Goal: Information Seeking & Learning: Learn about a topic

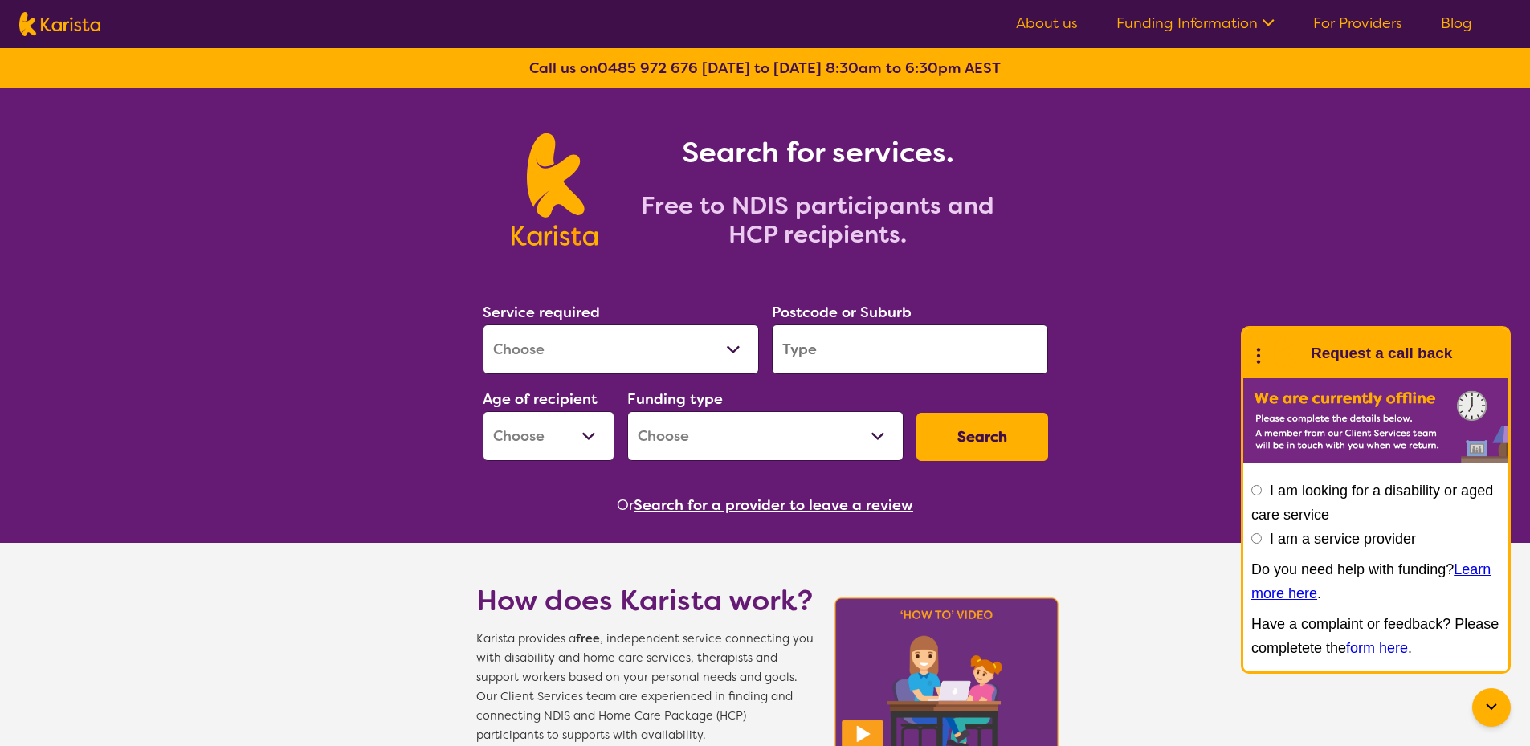
click at [616, 340] on select "Allied Health Assistant Assessment ([MEDICAL_DATA] or [MEDICAL_DATA]) Behaviour…" at bounding box center [621, 350] width 276 height 50
select select "Behaviour support"
click at [483, 325] on select "Allied Health Assistant Assessment ([MEDICAL_DATA] or [MEDICAL_DATA]) Behaviour…" at bounding box center [621, 350] width 276 height 50
select select "NDIS"
click at [895, 348] on input "search" at bounding box center [910, 350] width 276 height 50
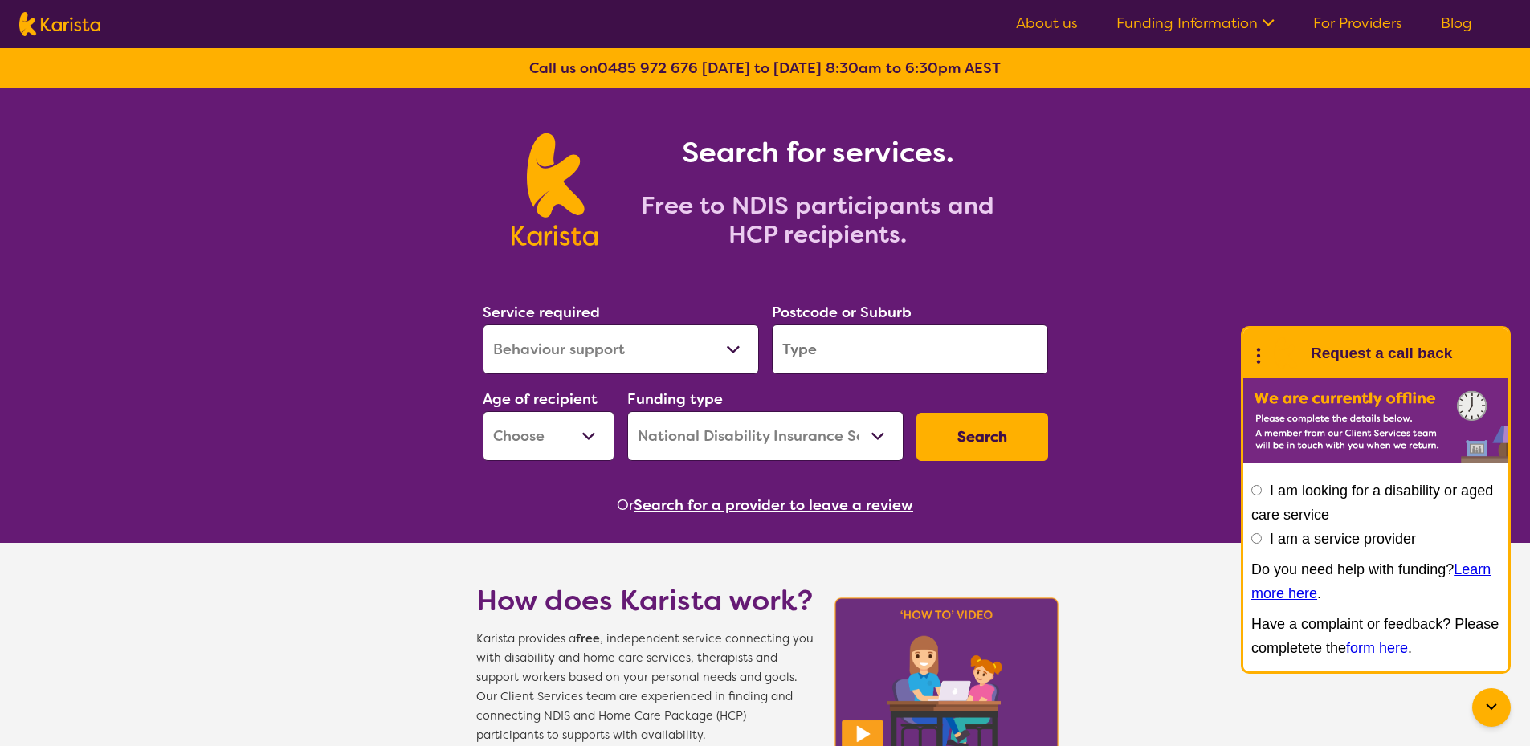
click at [895, 348] on input "search" at bounding box center [910, 350] width 276 height 50
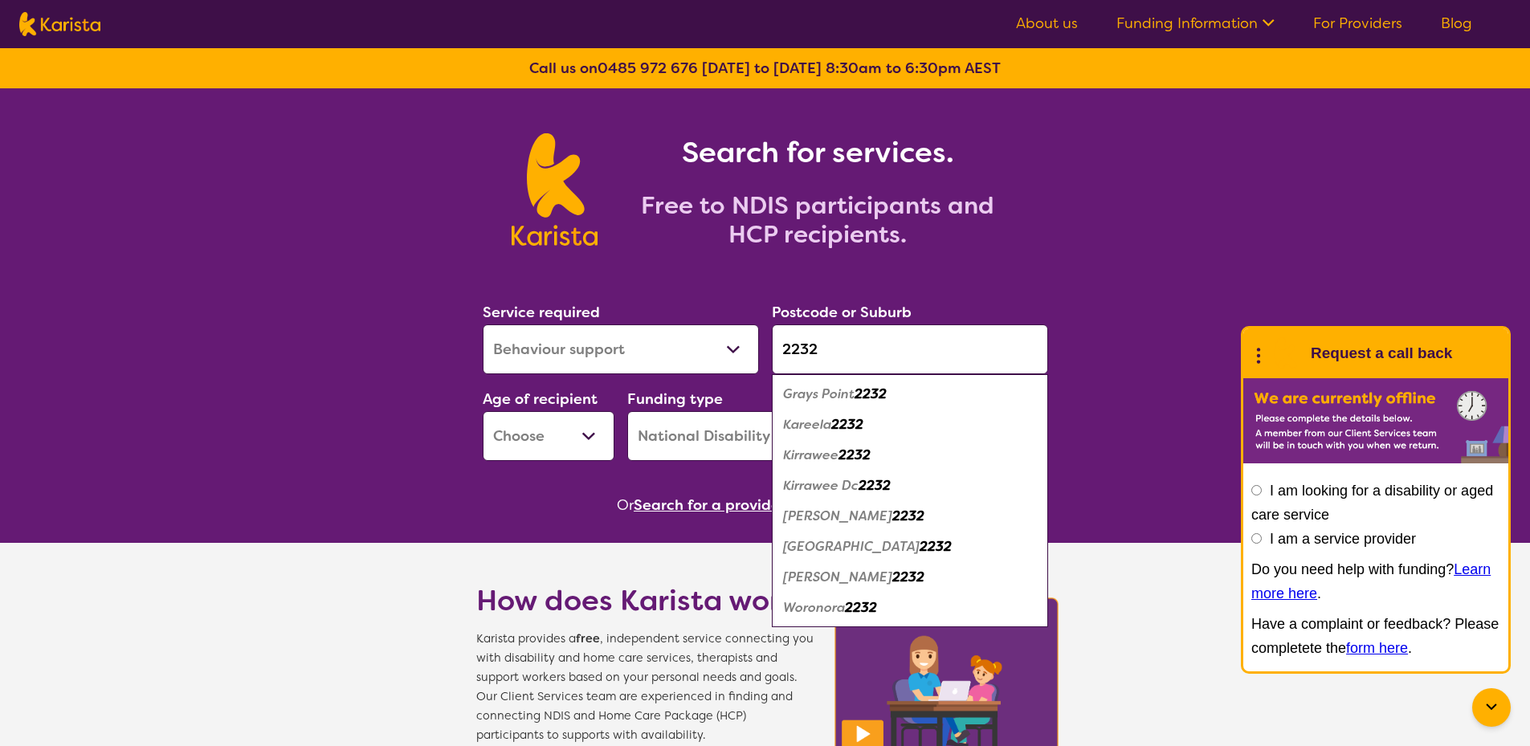
type input "2232"
click at [514, 476] on section "Service required Allied Health Assistant Assessment ([MEDICAL_DATA] or [MEDICAL…" at bounding box center [765, 386] width 617 height 262
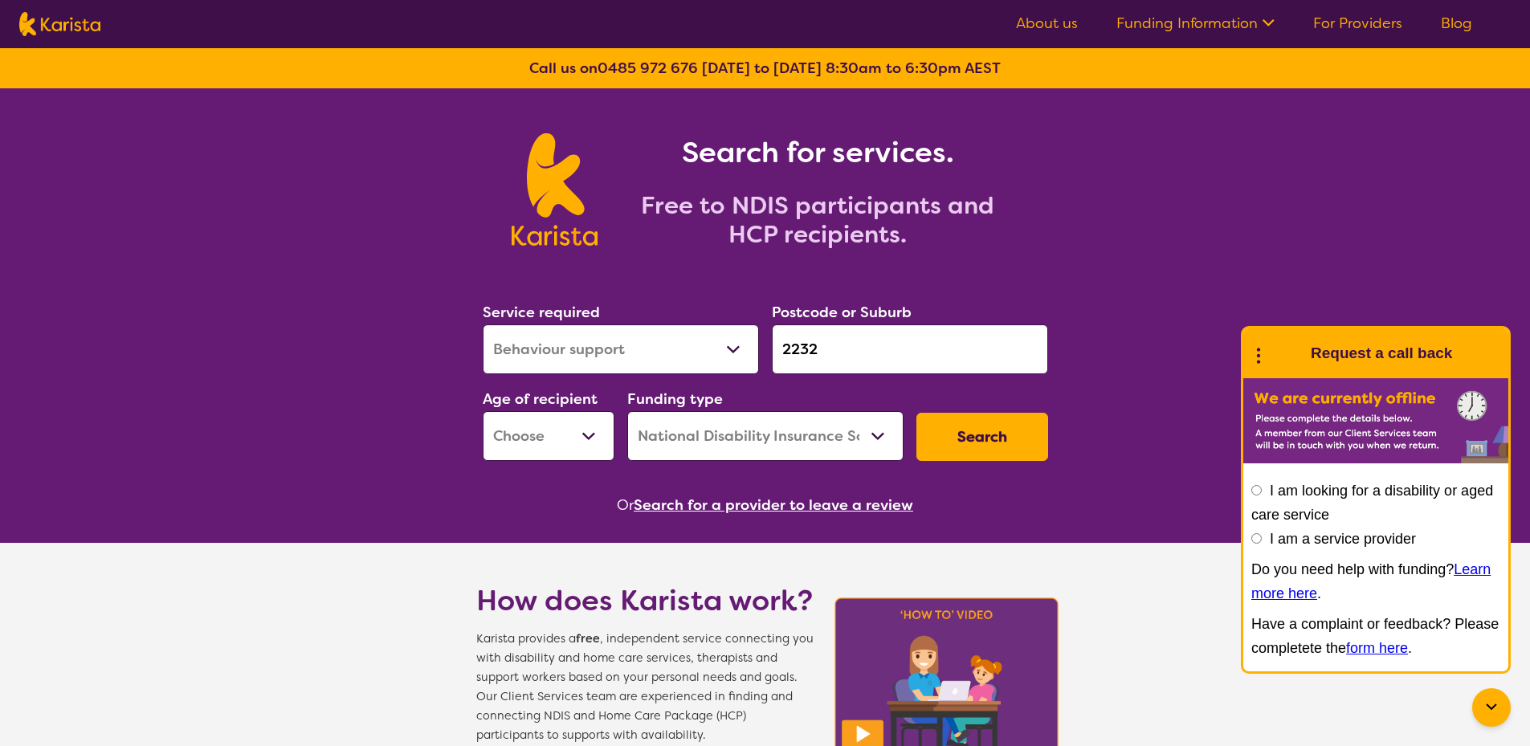
click at [560, 442] on select "Early Childhood - 0 to 9 Child - 10 to 11 Adolescent - 12 to 17 Adult - 18 to 6…" at bounding box center [549, 436] width 132 height 50
select select "AS"
click at [483, 411] on select "Early Childhood - 0 to 9 Child - 10 to 11 Adolescent - 12 to 17 Adult - 18 to 6…" at bounding box center [549, 436] width 132 height 50
click at [980, 427] on button "Search" at bounding box center [983, 437] width 132 height 48
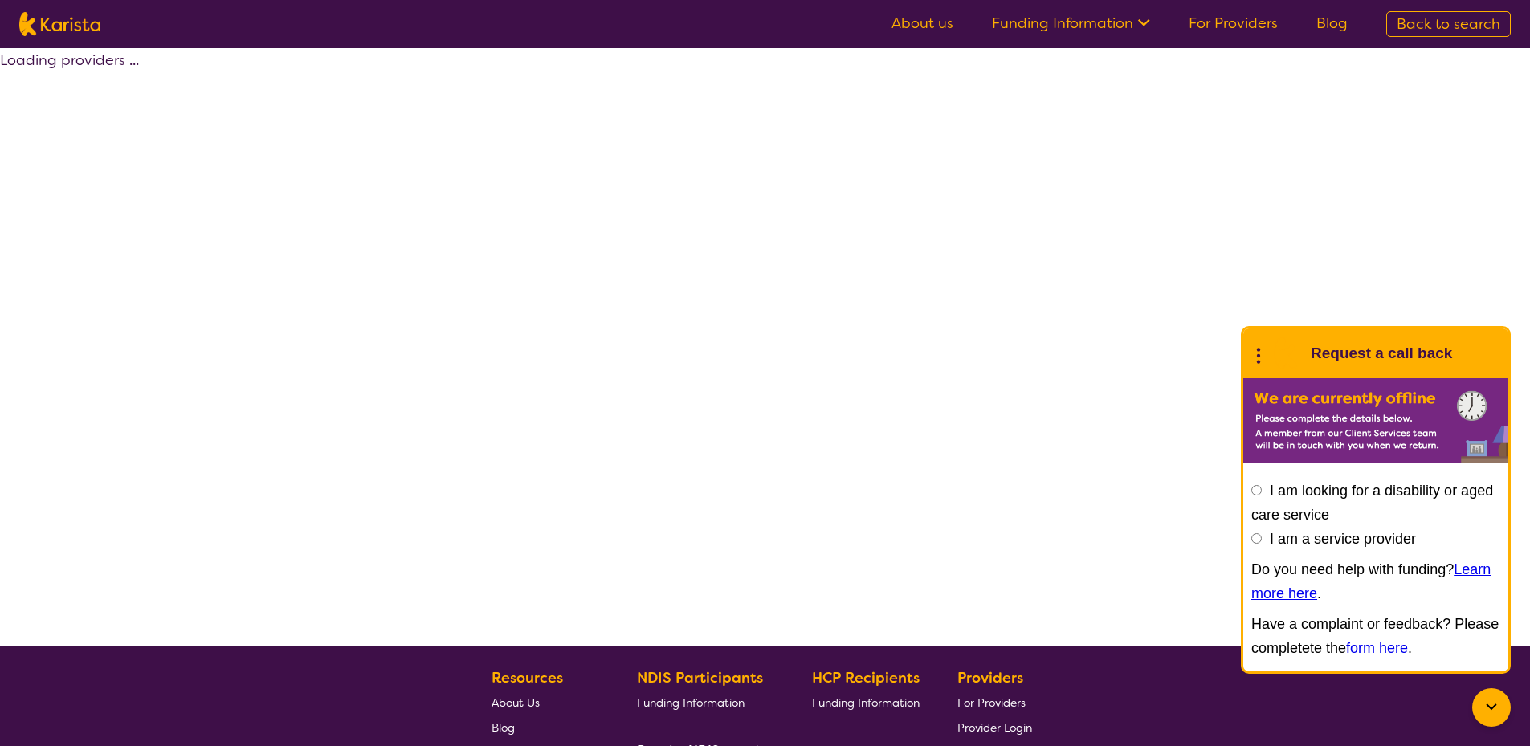
select select "by_score"
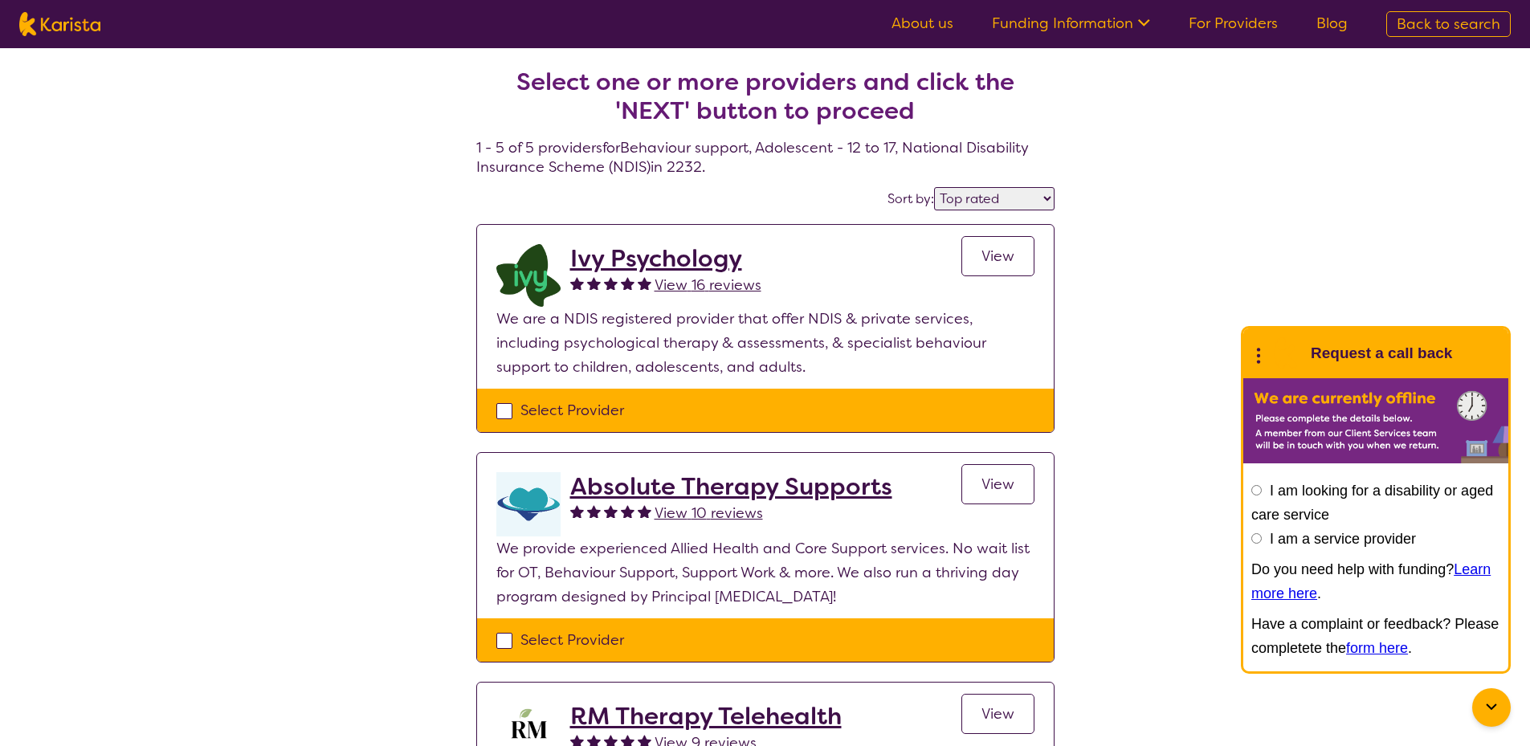
click at [680, 263] on h2 "Ivy Psychology" at bounding box center [665, 258] width 191 height 29
